Goal: Use online tool/utility: Utilize a website feature to perform a specific function

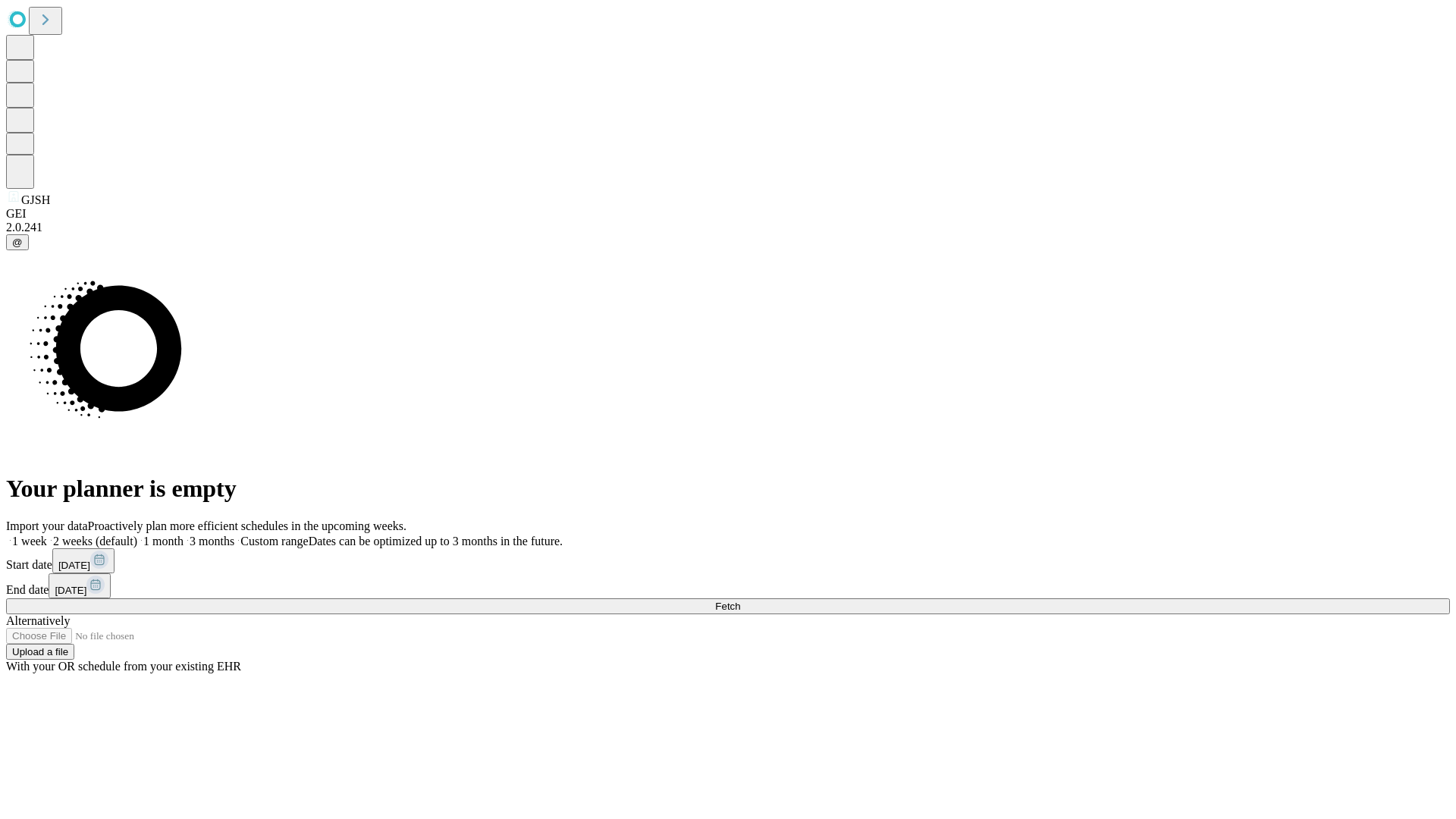
click at [740, 601] on span "Fetch" at bounding box center [727, 606] width 25 height 12
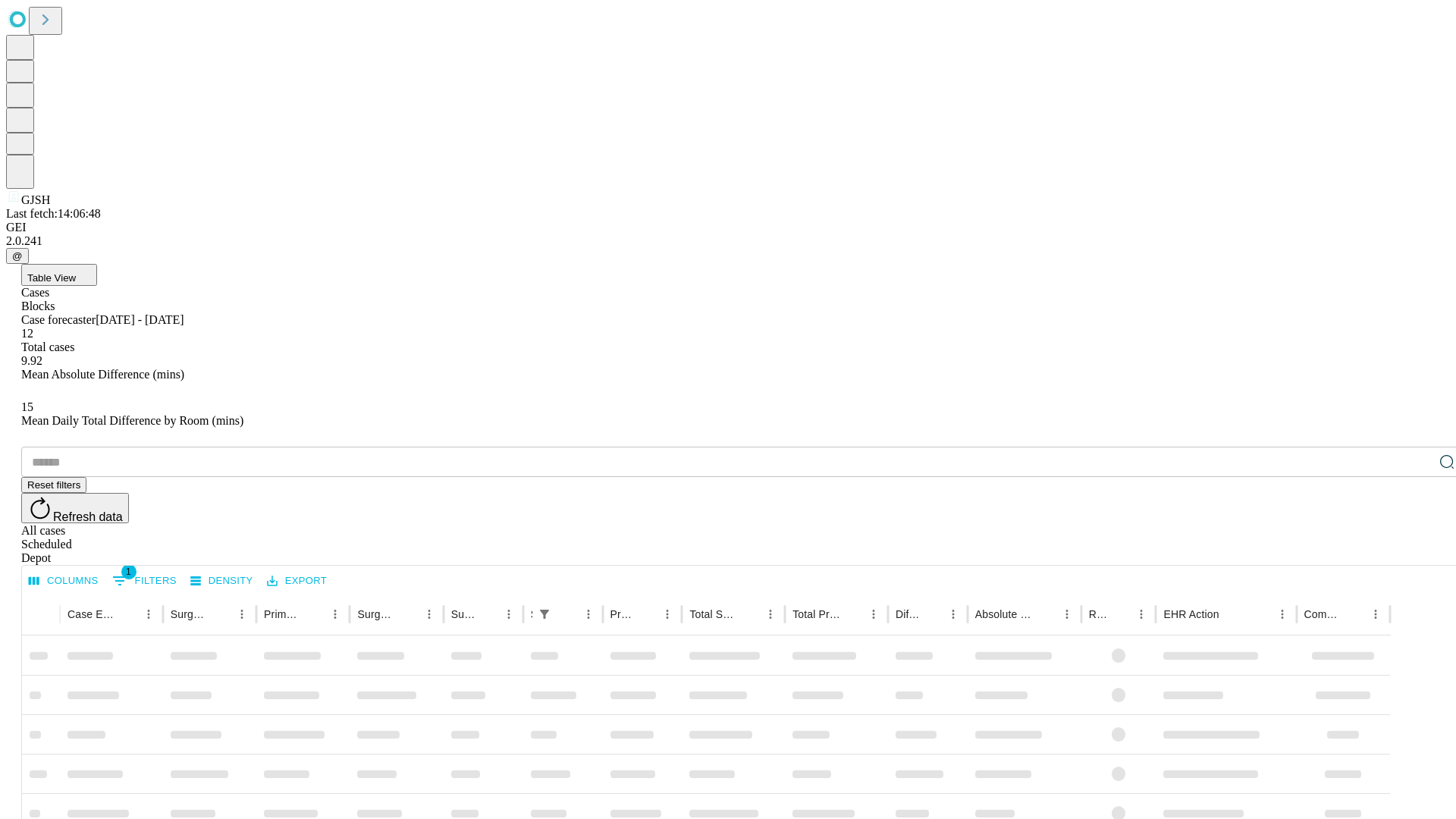
click at [76, 272] on span "Table View" at bounding box center [51, 278] width 49 height 12
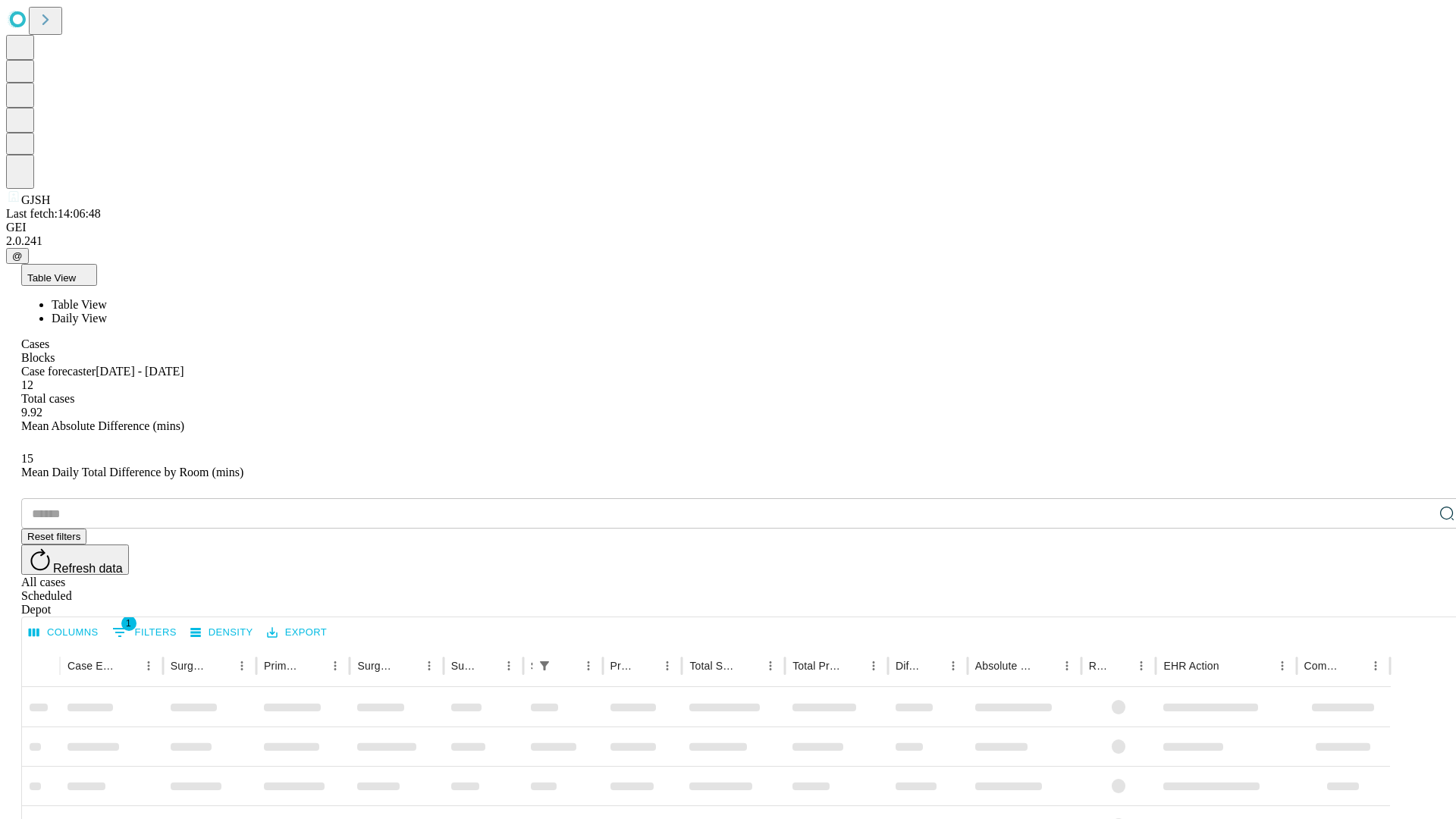
click at [107, 312] on span "Daily View" at bounding box center [78, 318] width 55 height 13
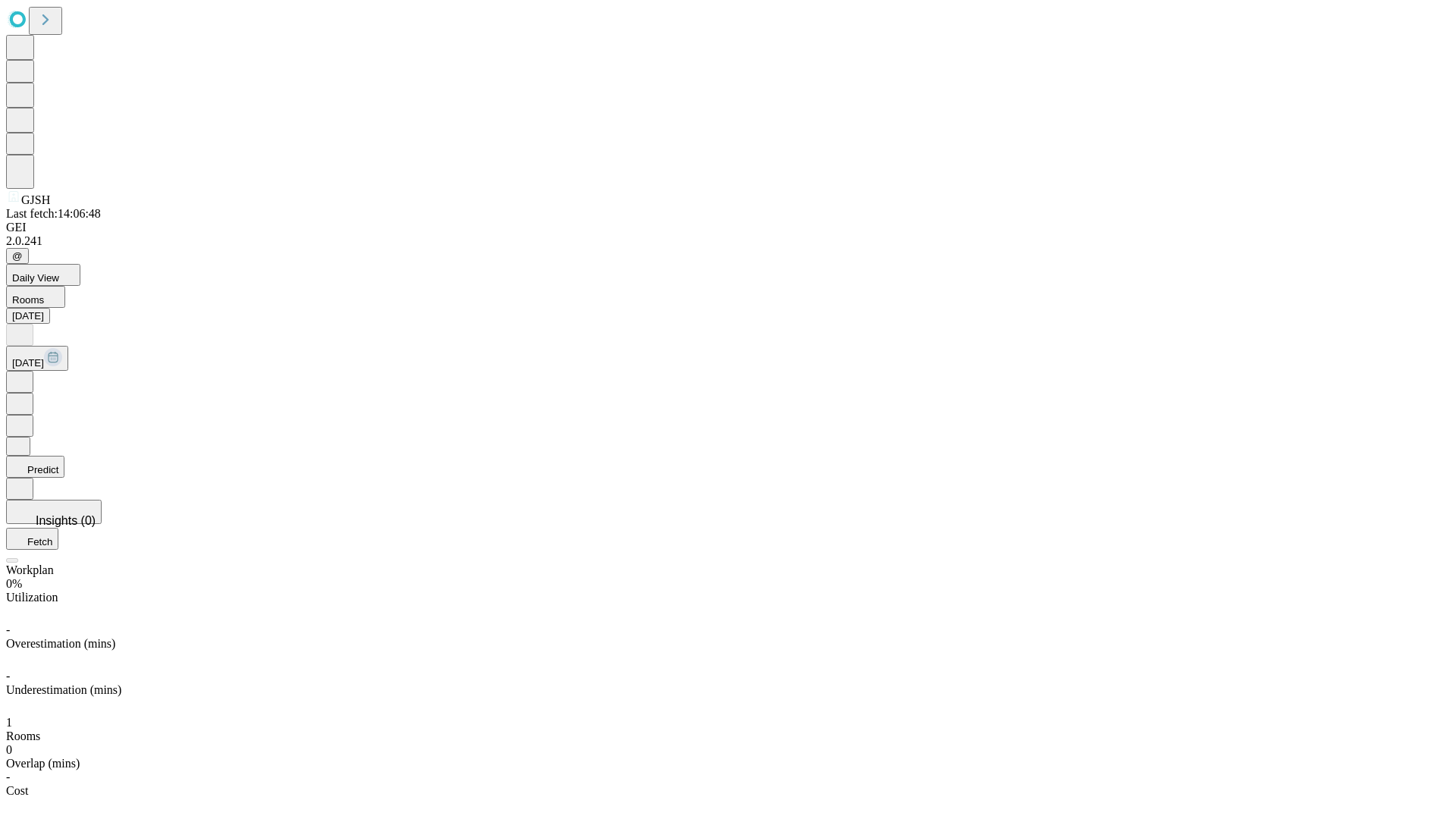
click at [64, 456] on button "Predict" at bounding box center [35, 467] width 58 height 22
